Goal: Information Seeking & Learning: Check status

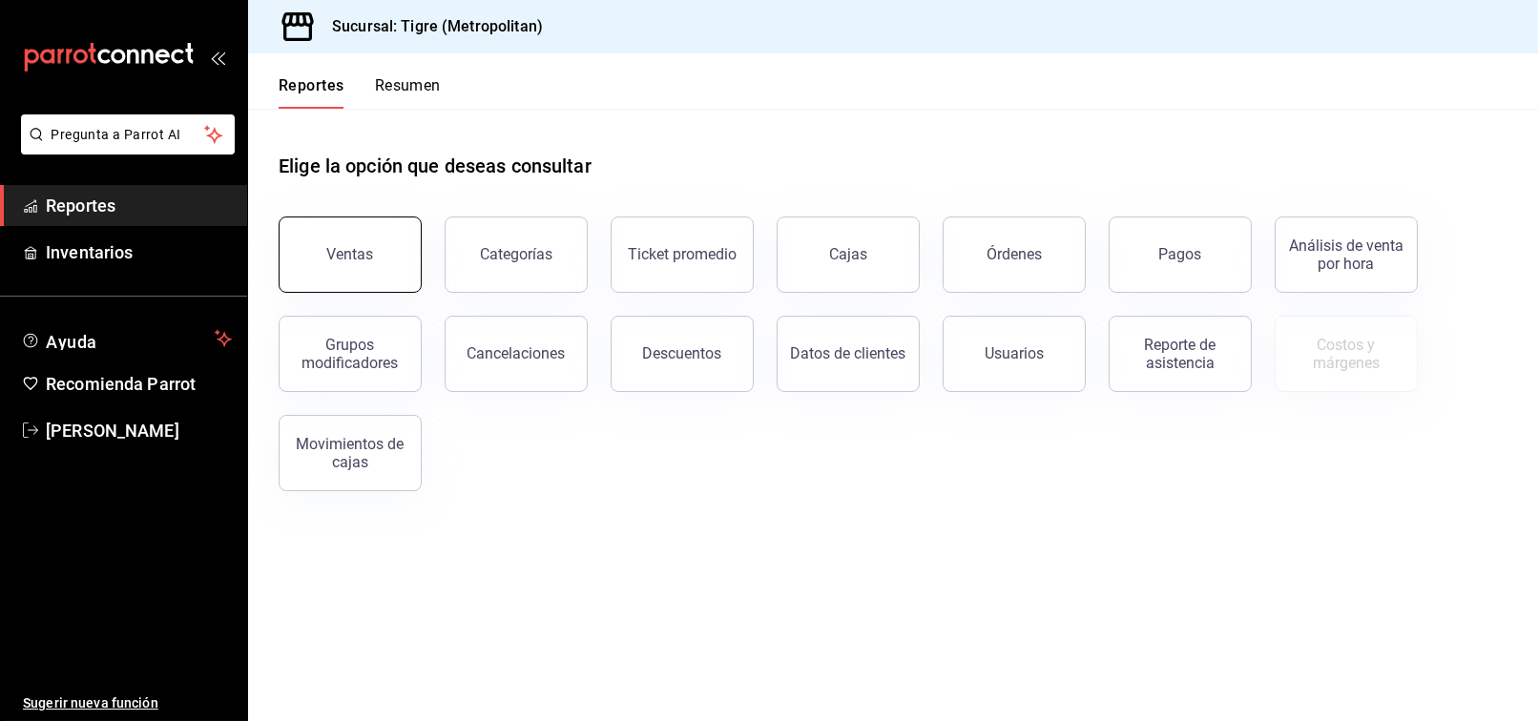
click at [374, 256] on button "Ventas" at bounding box center [350, 255] width 143 height 76
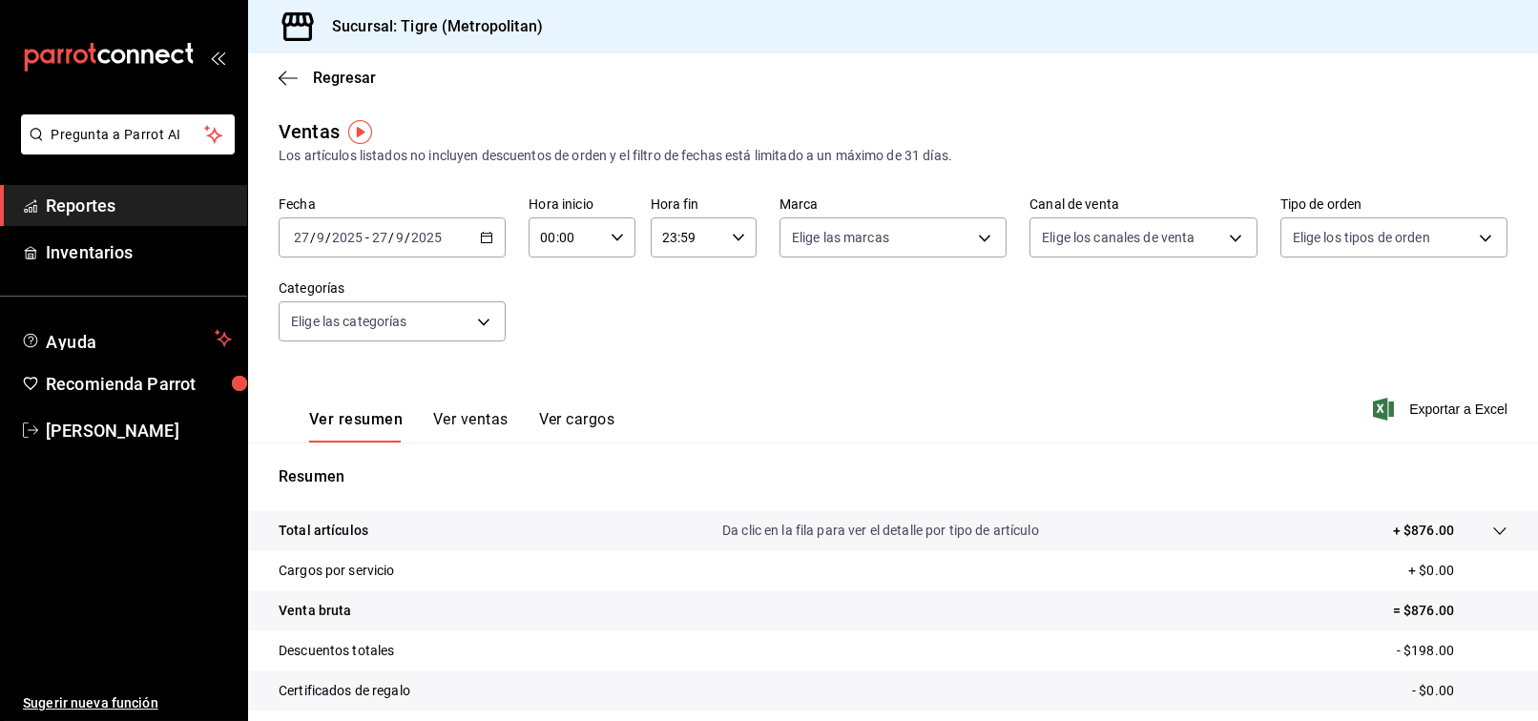
click at [487, 239] on icon "button" at bounding box center [486, 237] width 13 height 13
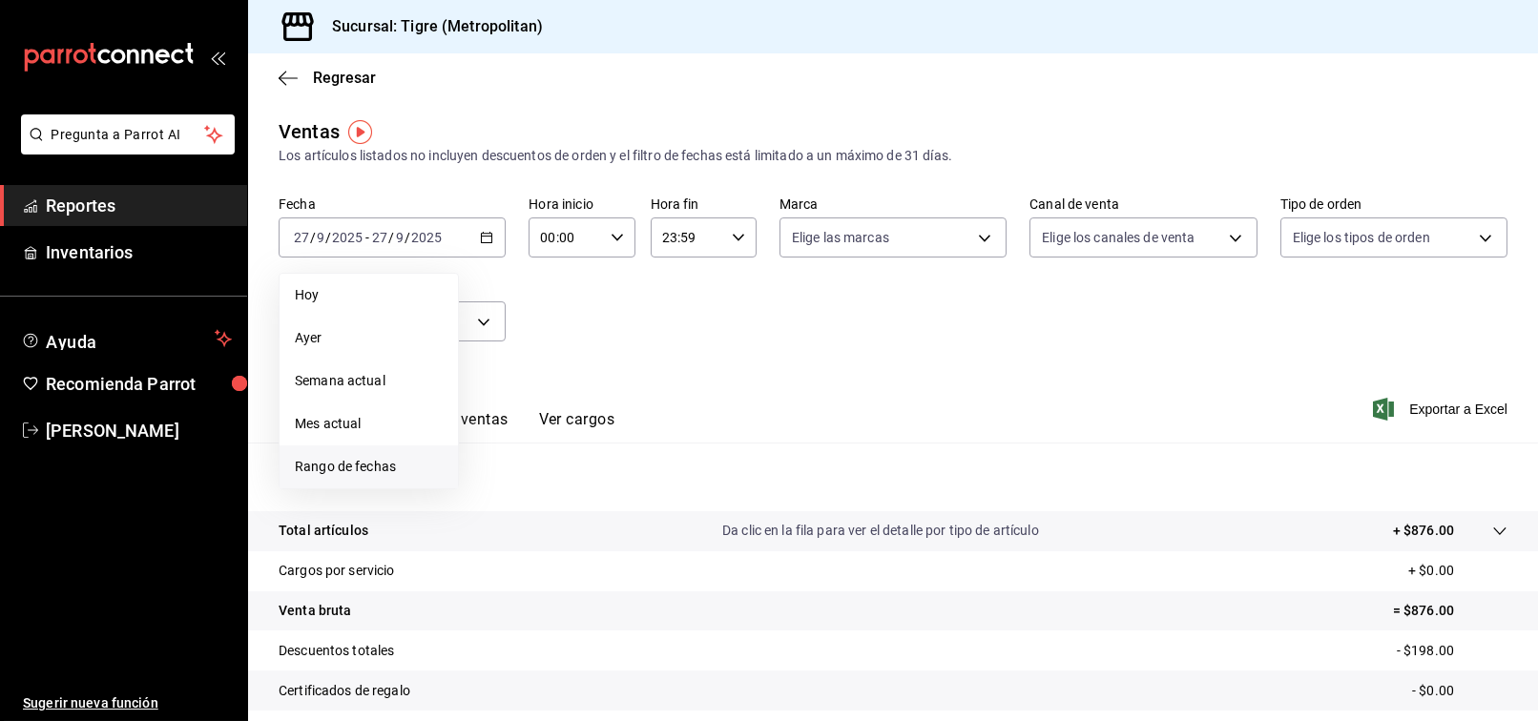
click at [362, 462] on span "Rango de fechas" at bounding box center [369, 467] width 148 height 20
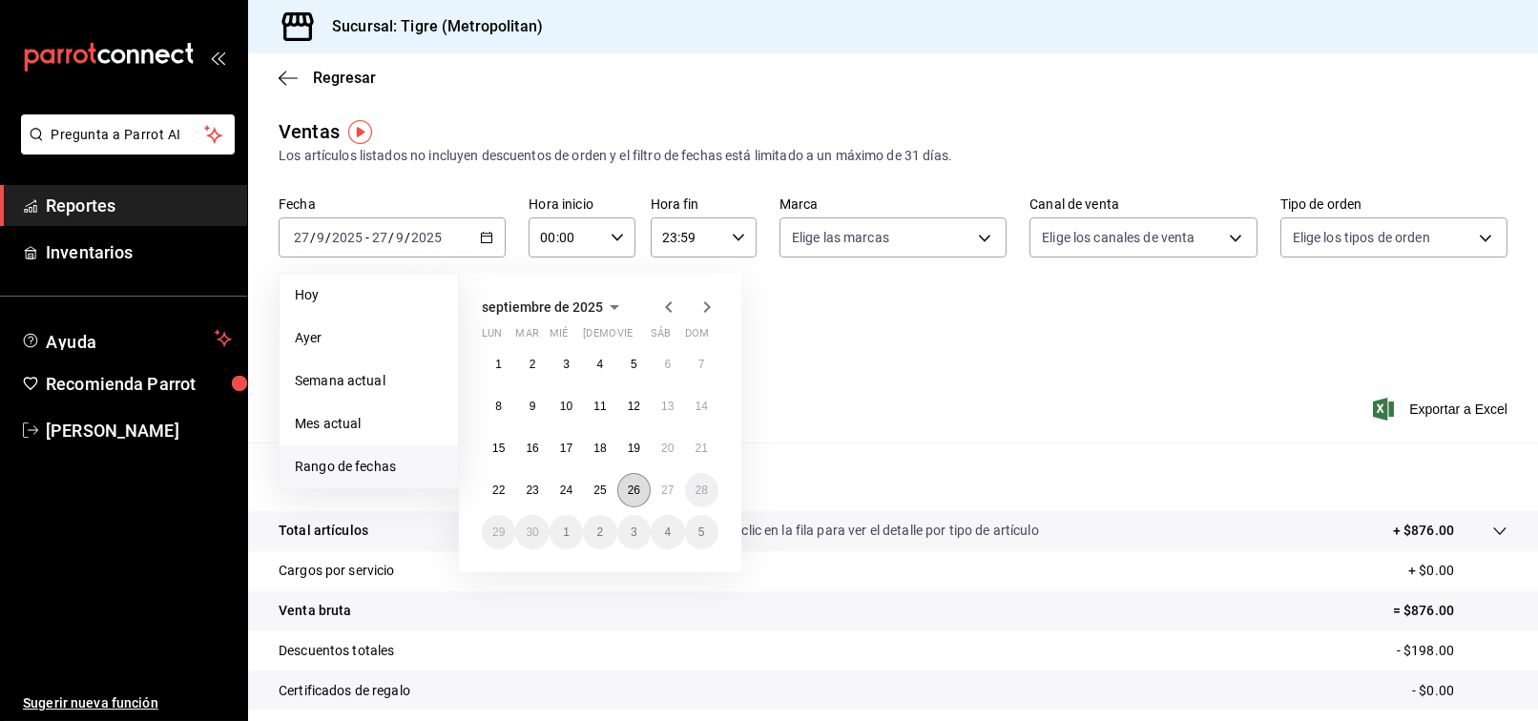
click at [626, 492] on button "26" at bounding box center [633, 490] width 33 height 34
click at [656, 485] on button "27" at bounding box center [667, 490] width 33 height 34
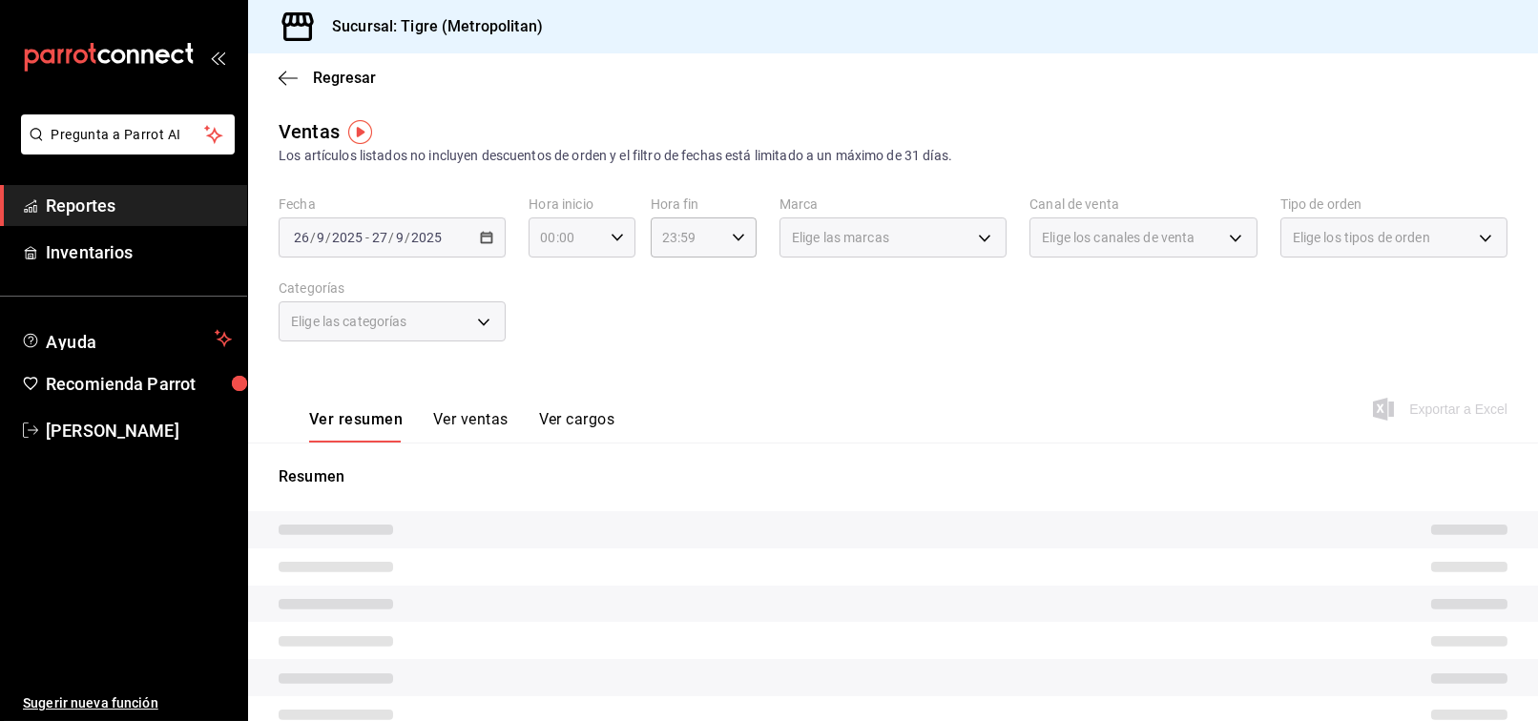
click at [611, 237] on icon "button" at bounding box center [617, 237] width 13 height 13
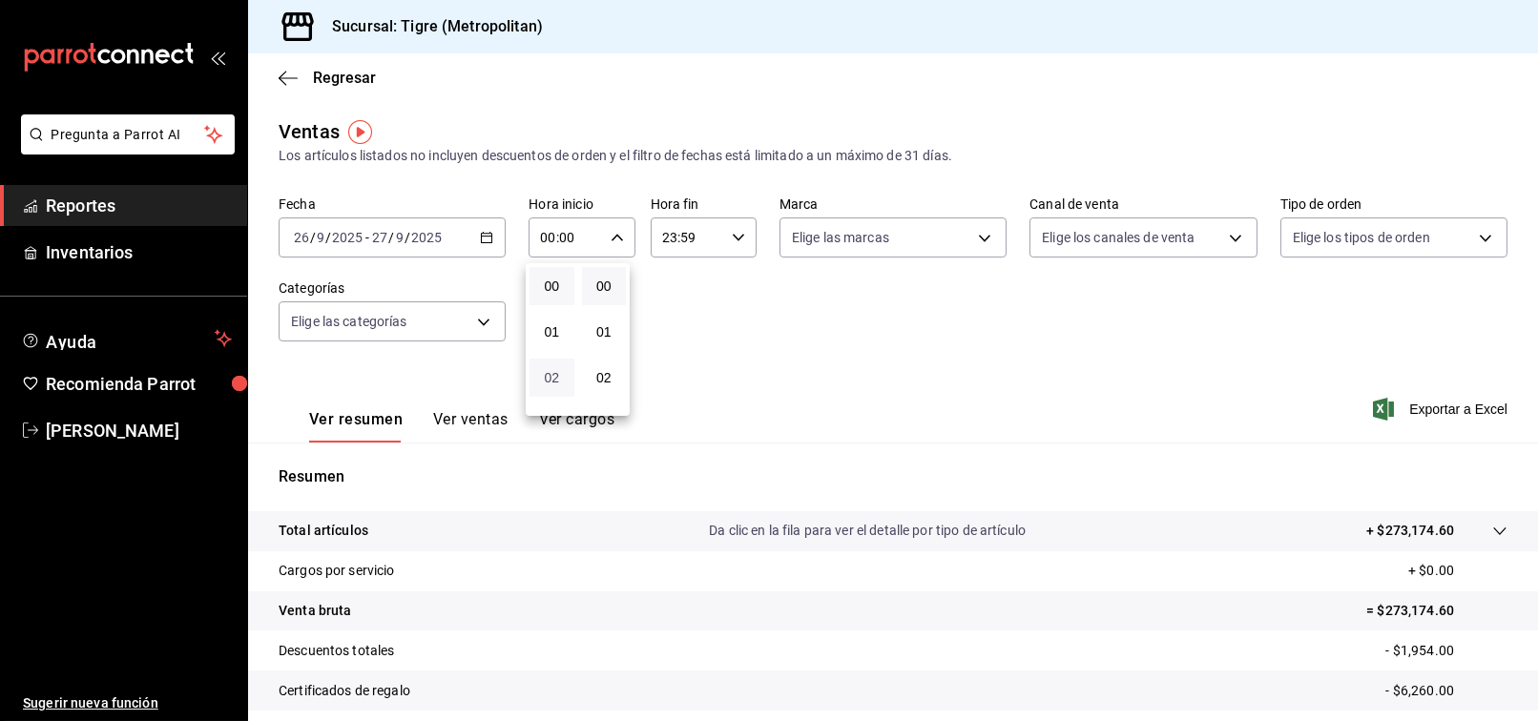
click at [555, 370] on span "02" at bounding box center [552, 377] width 22 height 15
type input "02:00"
click at [755, 385] on div at bounding box center [769, 360] width 1538 height 721
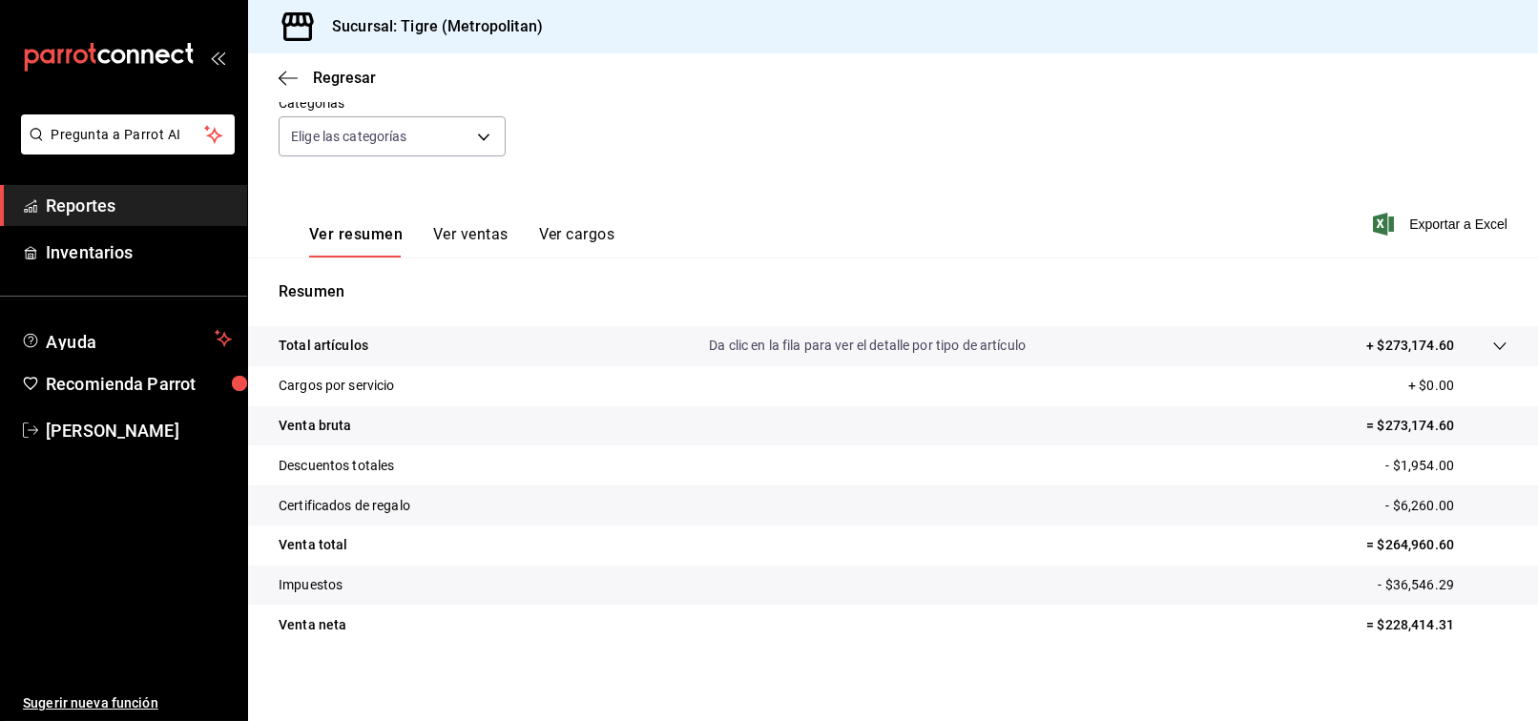
scroll to position [192, 0]
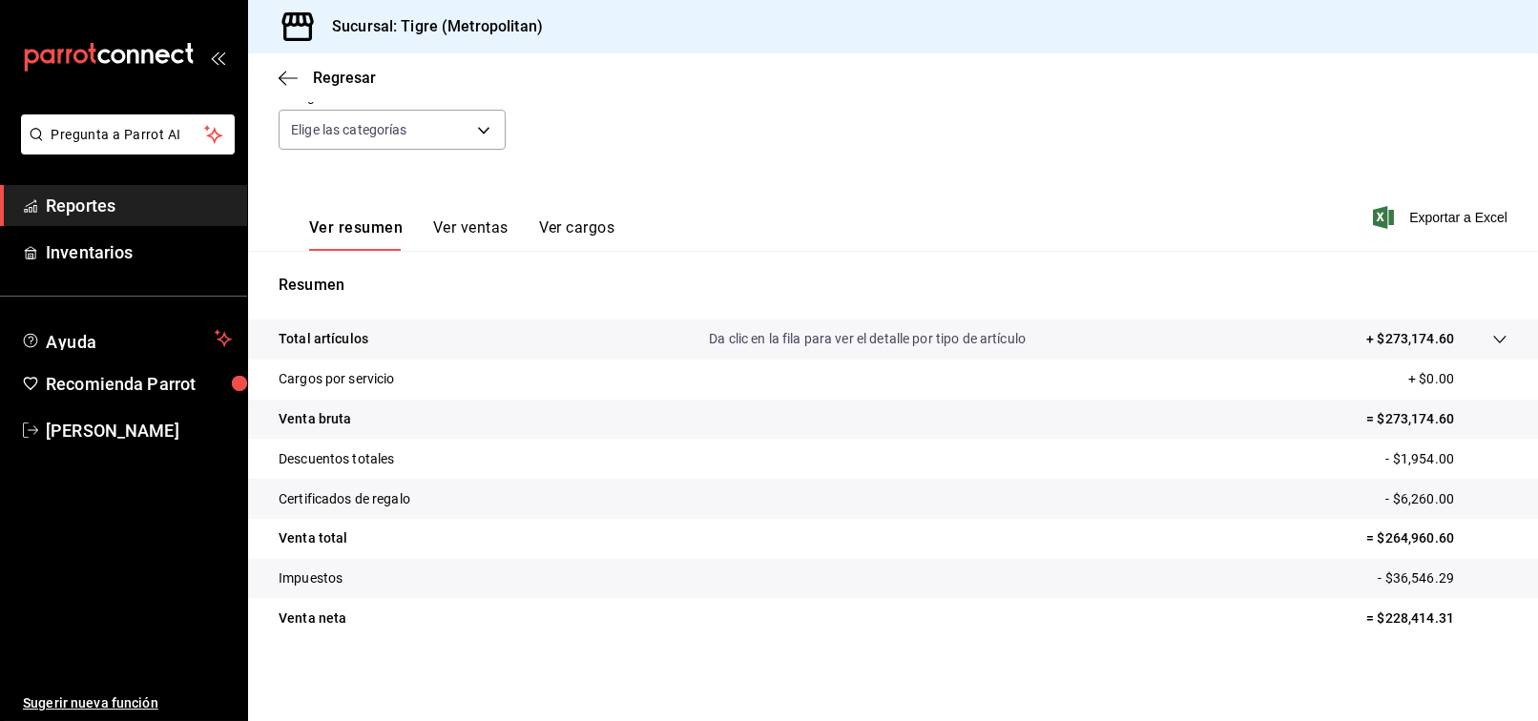
drag, startPoint x: 477, startPoint y: 291, endPoint x: 467, endPoint y: 253, distance: 39.6
click at [477, 291] on p "Resumen" at bounding box center [893, 285] width 1229 height 23
click at [76, 191] on link "Reportes" at bounding box center [123, 205] width 247 height 41
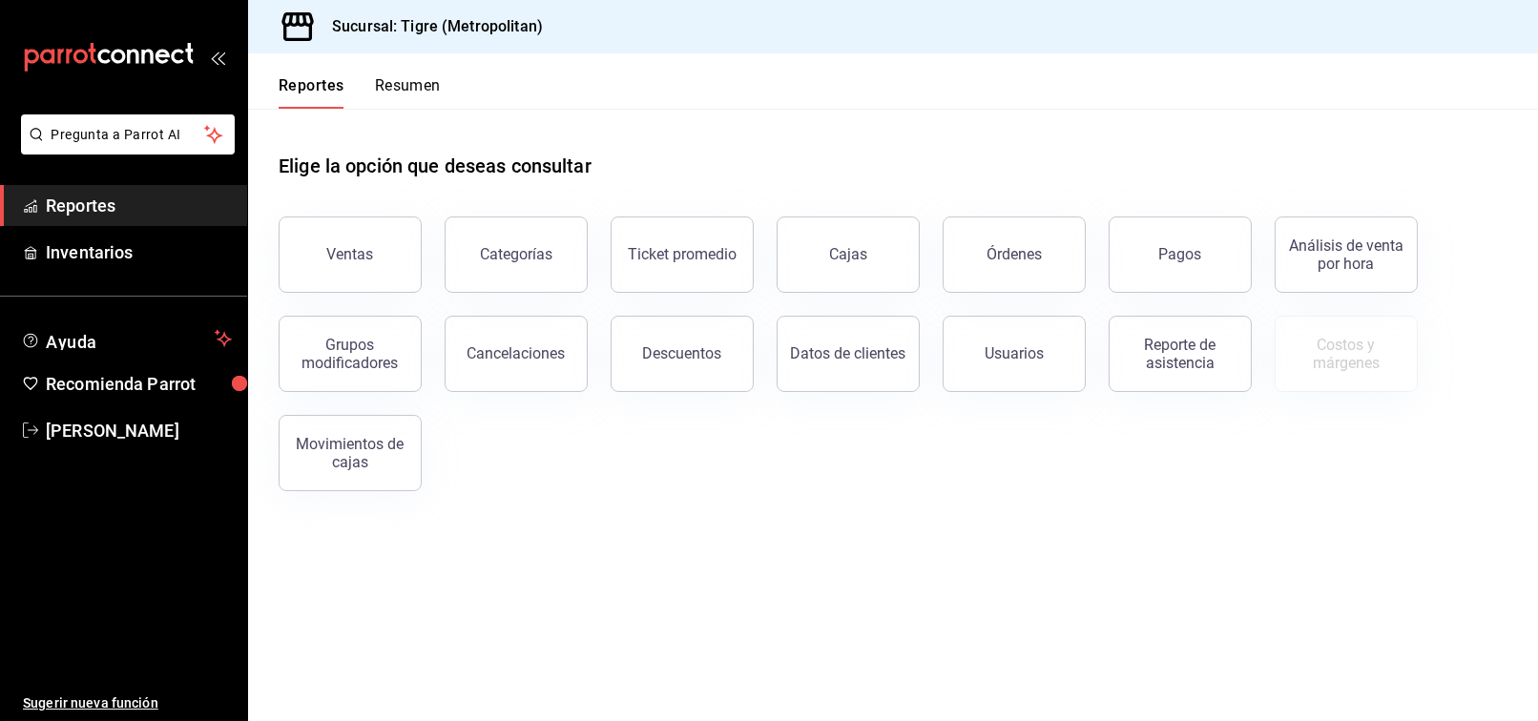
drag, startPoint x: 1211, startPoint y: 245, endPoint x: 1195, endPoint y: 248, distance: 16.5
click at [1211, 245] on button "Pagos" at bounding box center [1180, 255] width 143 height 76
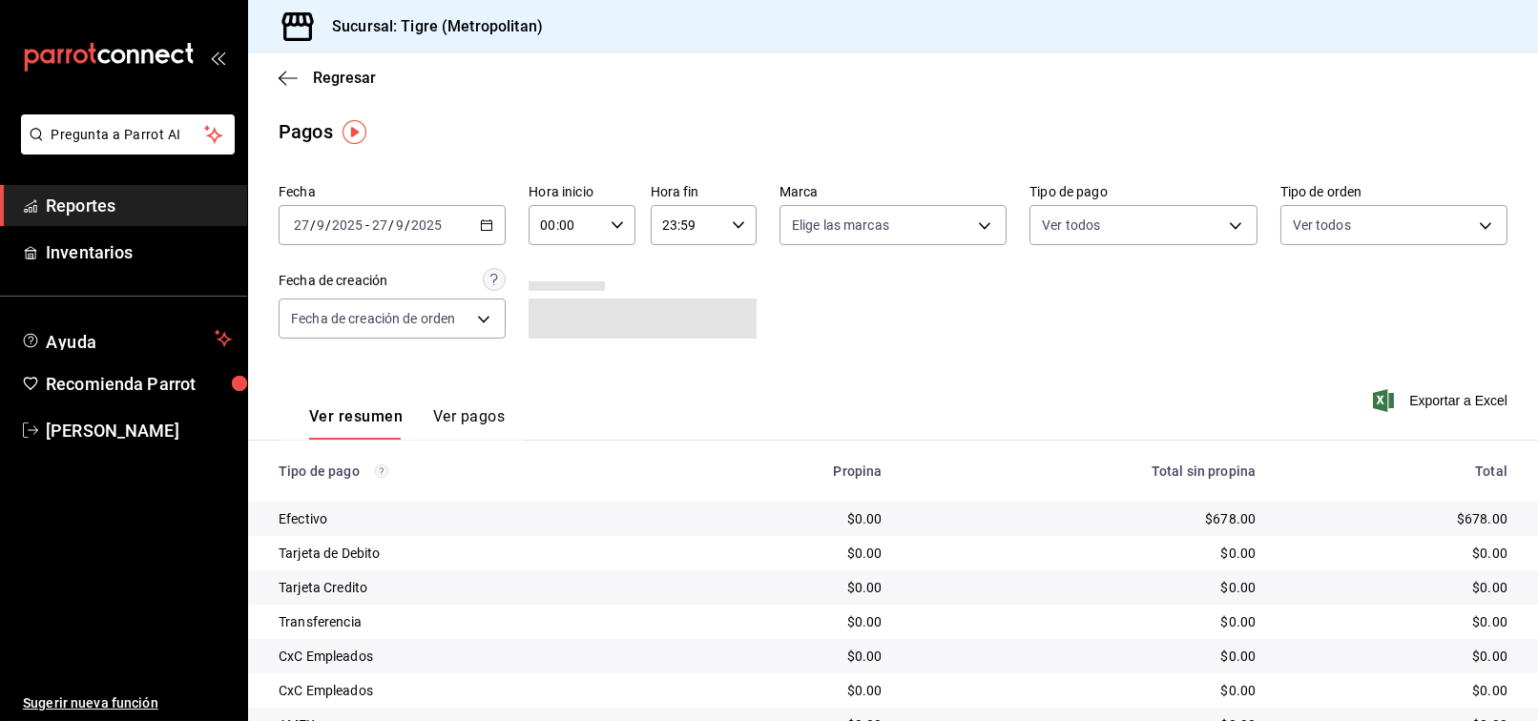
click at [492, 226] on div "[DATE] [DATE] - [DATE] [DATE]" at bounding box center [392, 225] width 227 height 40
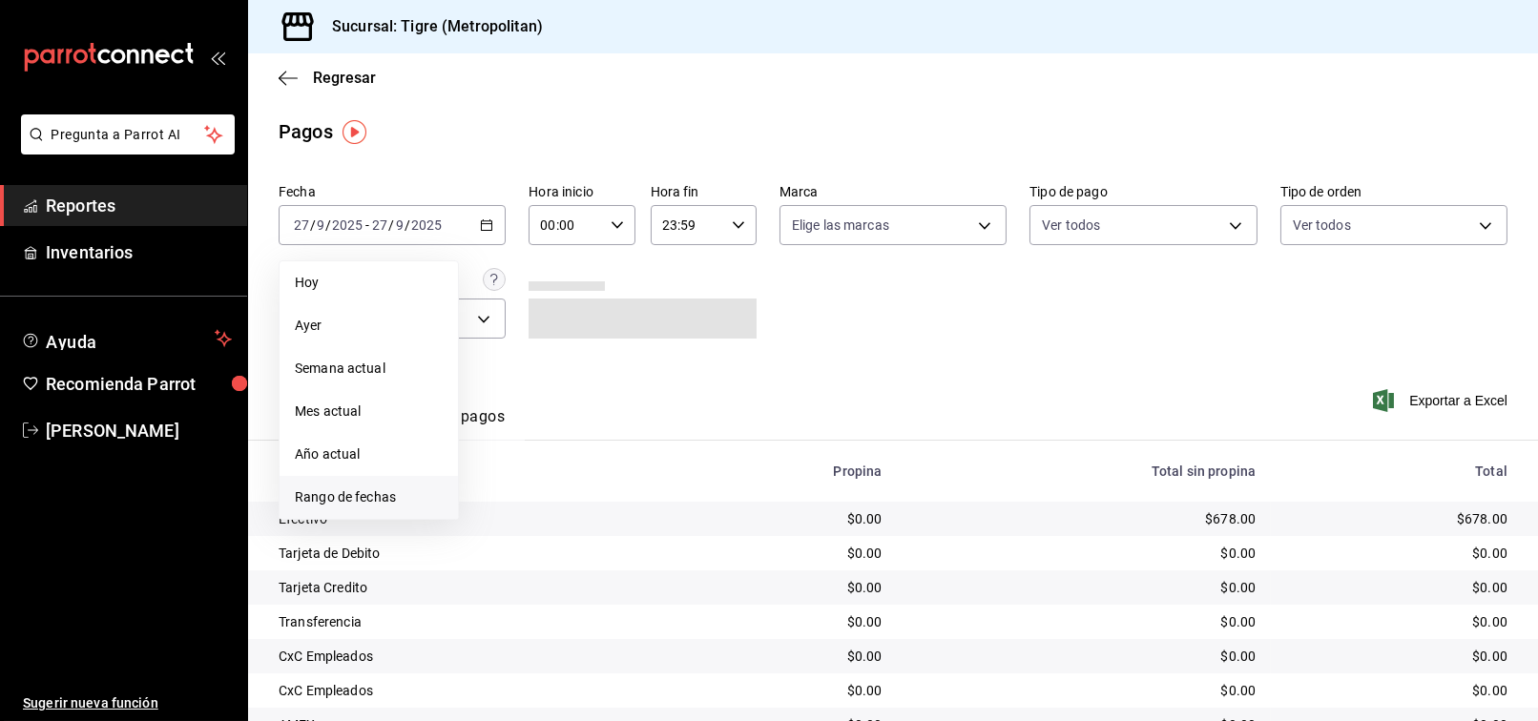
click at [353, 485] on li "Rango de fechas" at bounding box center [369, 497] width 178 height 43
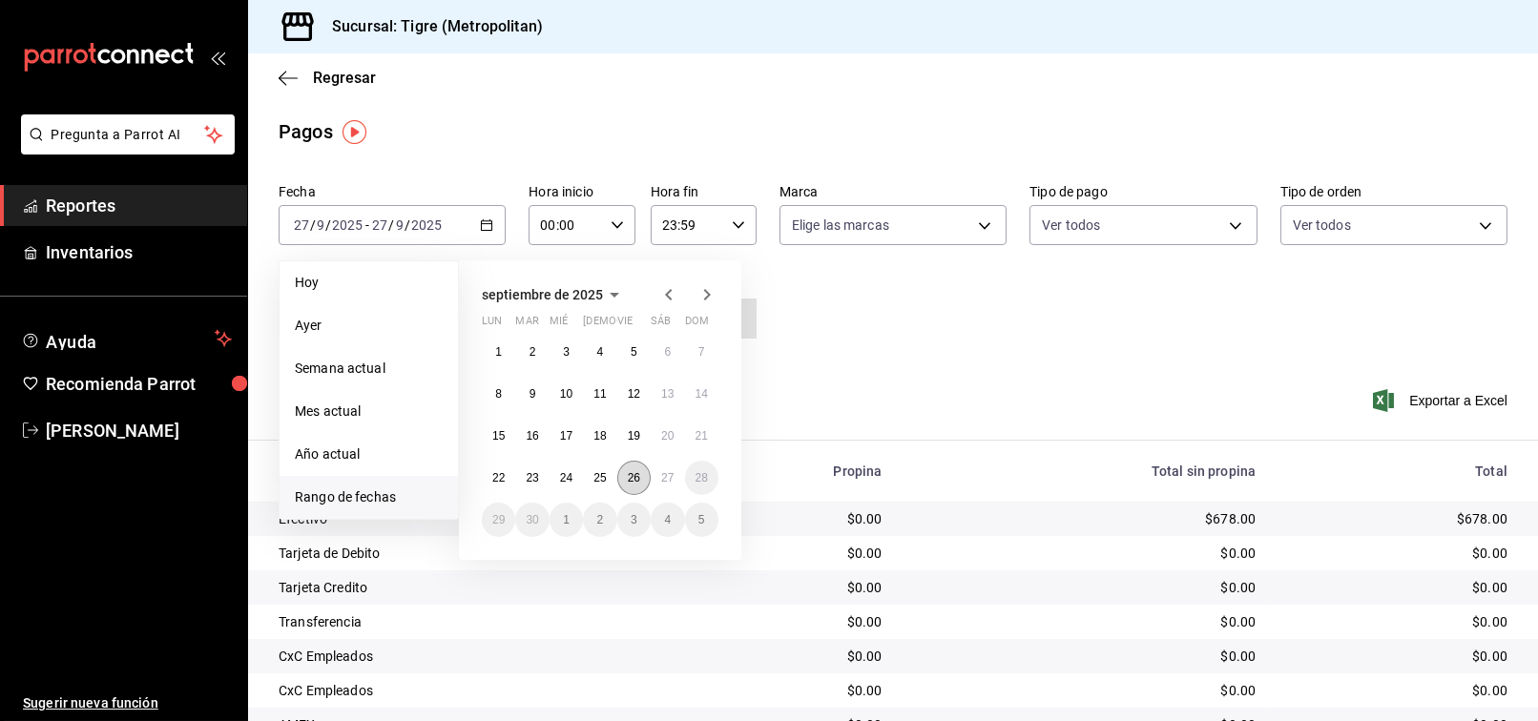
click at [635, 485] on button "26" at bounding box center [633, 478] width 33 height 34
click at [660, 462] on button "27" at bounding box center [667, 478] width 33 height 34
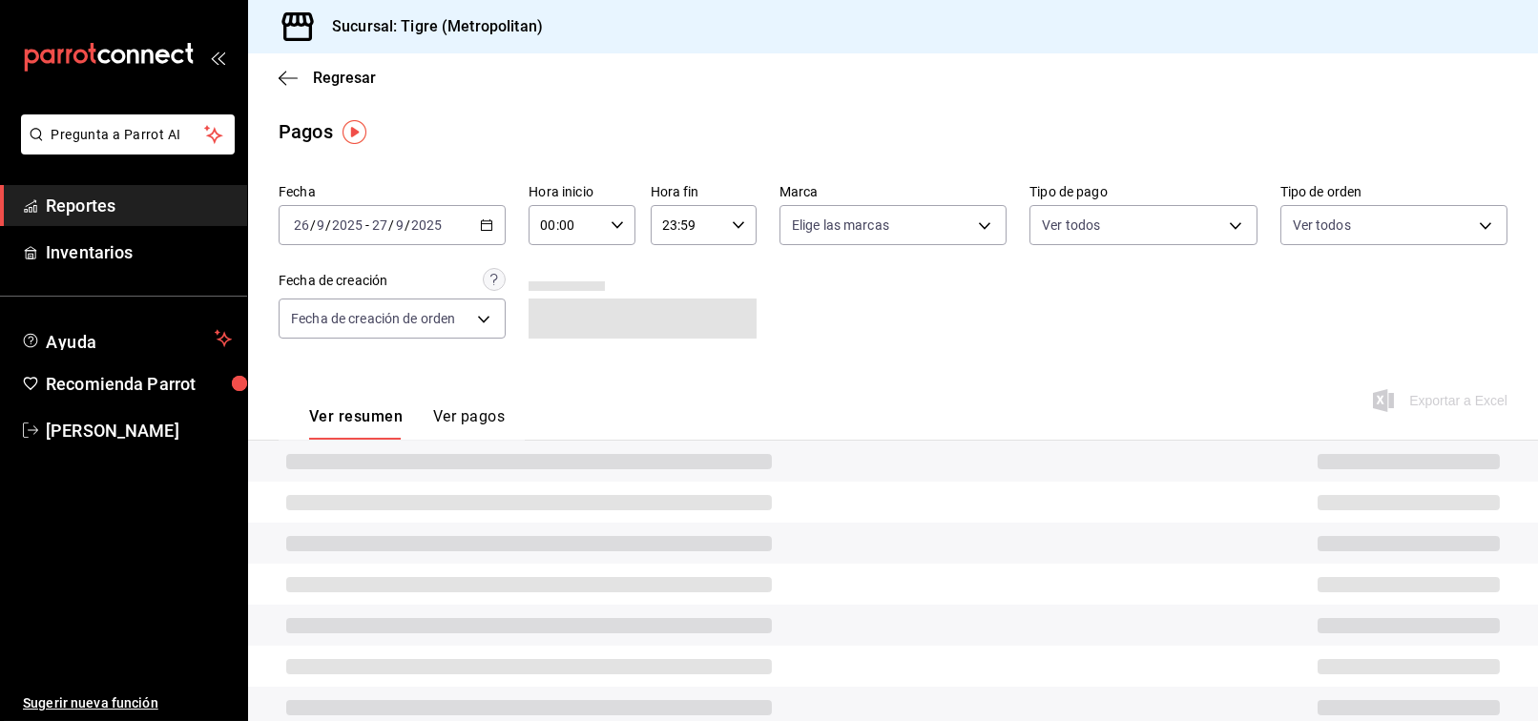
click at [612, 224] on icon "button" at bounding box center [617, 225] width 13 height 13
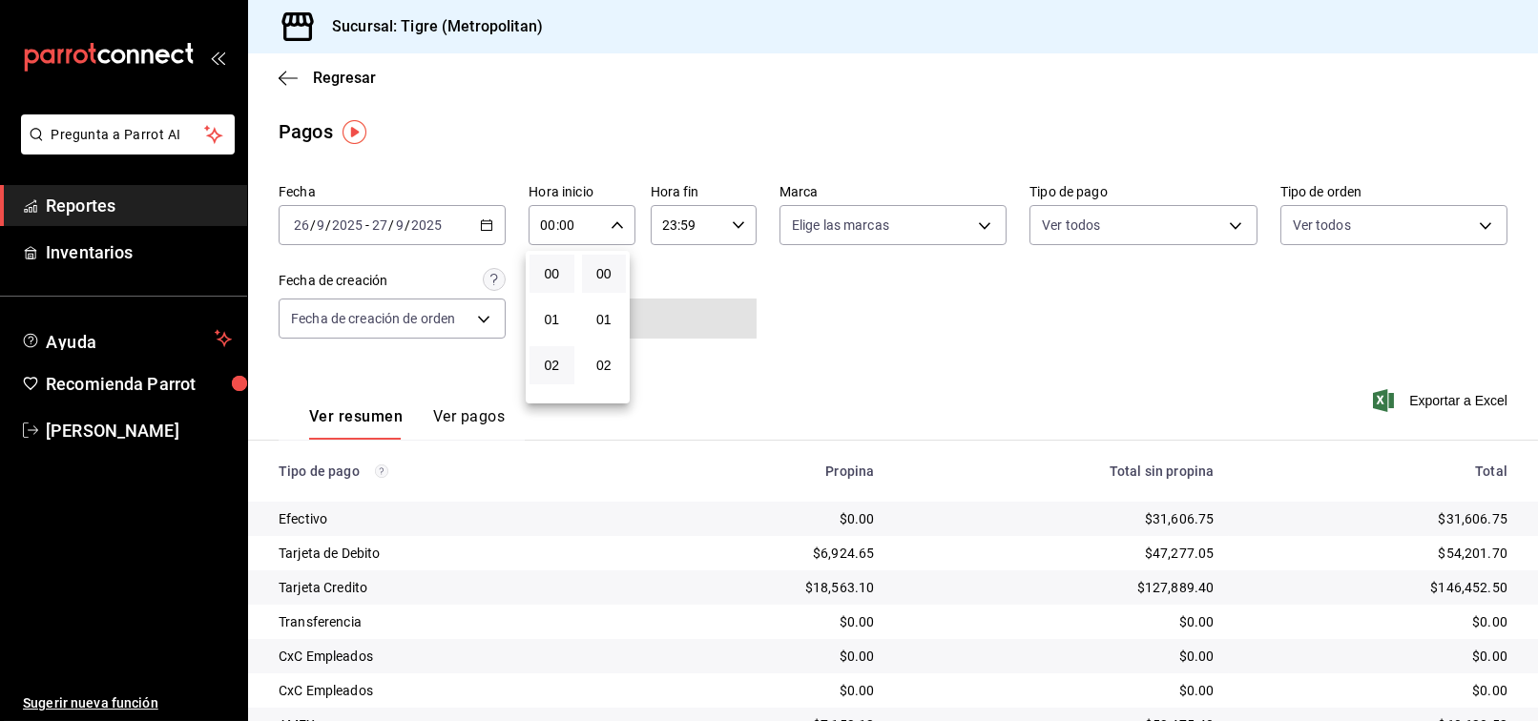
click at [550, 375] on button "02" at bounding box center [552, 365] width 45 height 38
type input "02:00"
click at [894, 338] on div at bounding box center [769, 360] width 1538 height 721
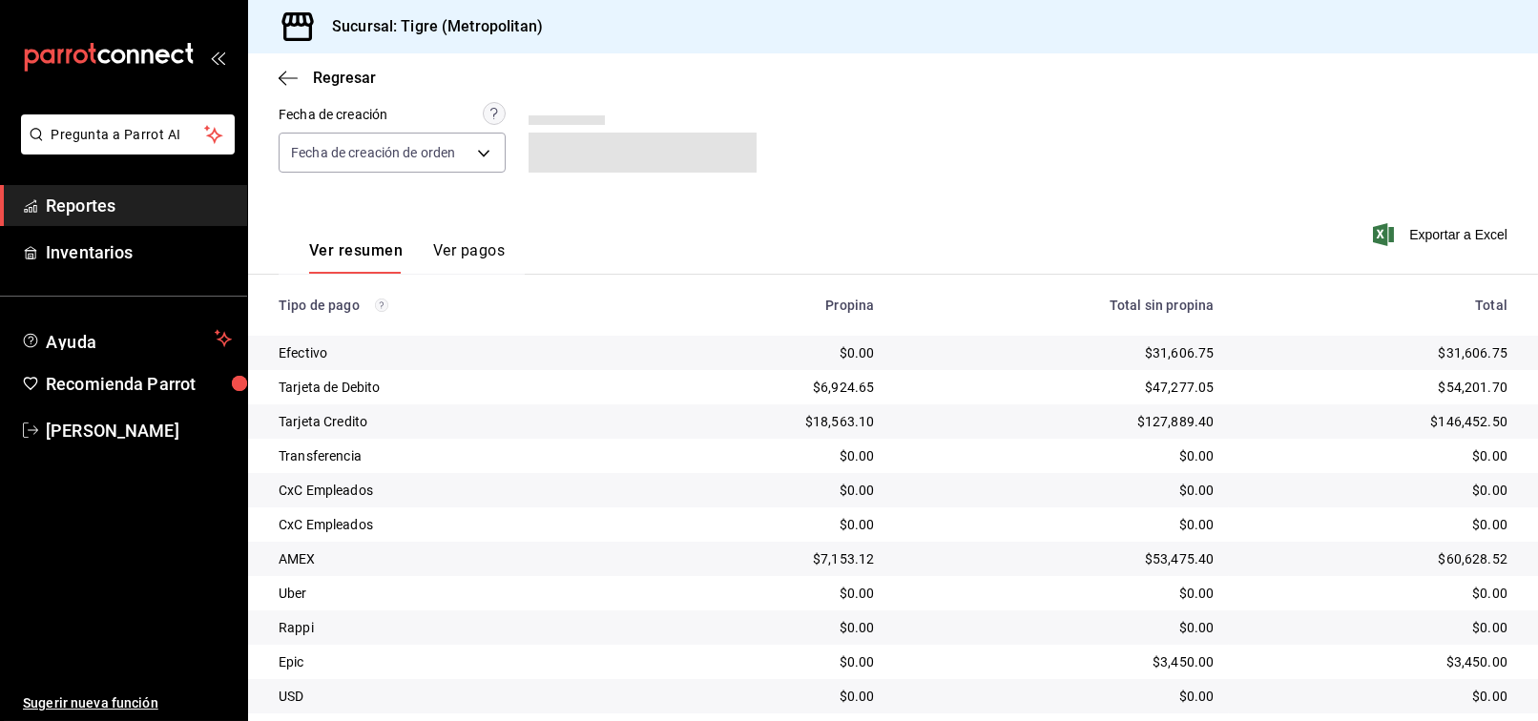
scroll to position [325, 0]
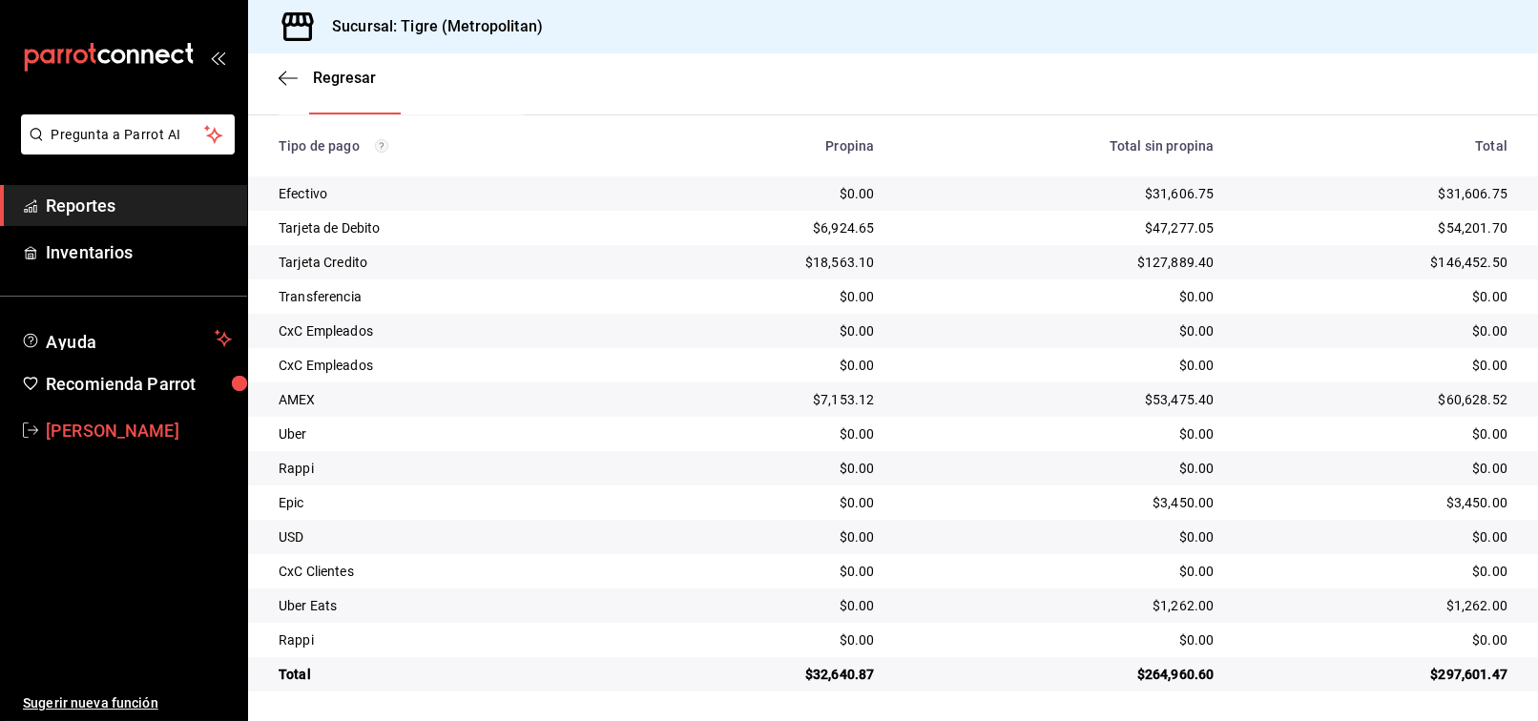
click at [158, 410] on link "[PERSON_NAME]" at bounding box center [123, 430] width 247 height 41
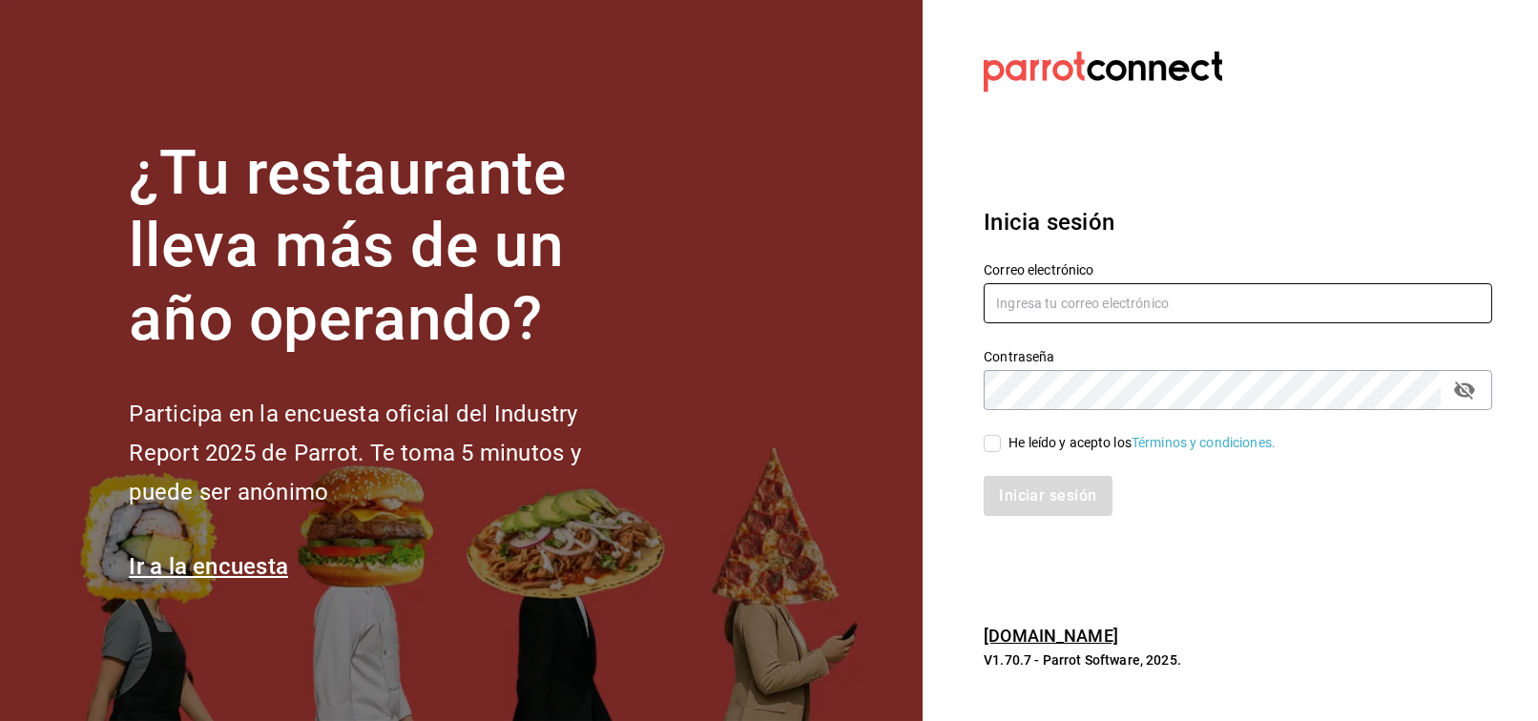
type input "[PERSON_NAME][EMAIL_ADDRESS][PERSON_NAME][DOMAIN_NAME]"
